Goal: Information Seeking & Learning: Understand process/instructions

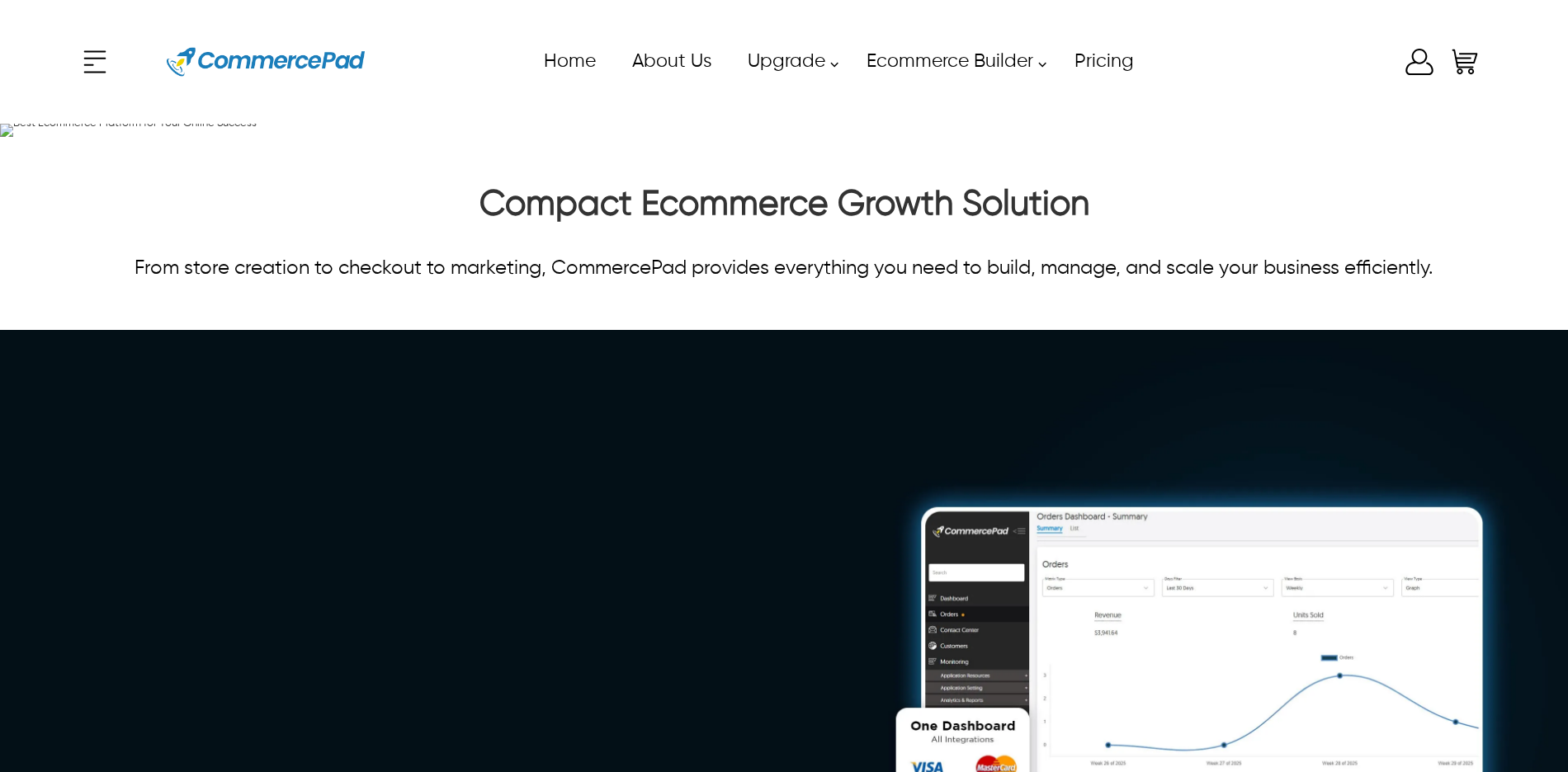
click at [1422, 67] on icon at bounding box center [1419, 62] width 33 height 33
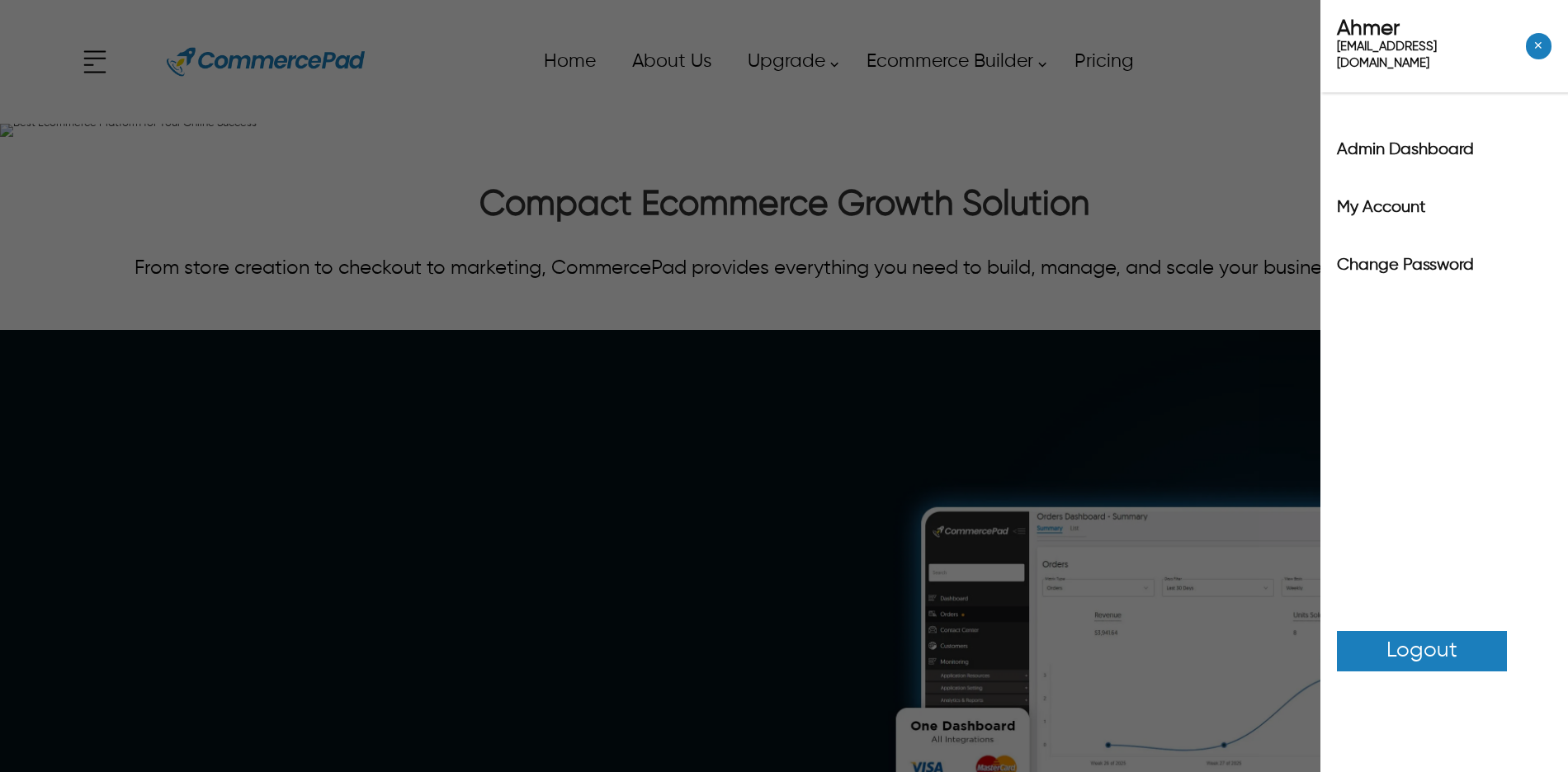
click at [1424, 142] on label "Admin Dashboard" at bounding box center [1444, 150] width 215 height 17
